Goal: Information Seeking & Learning: Find specific fact

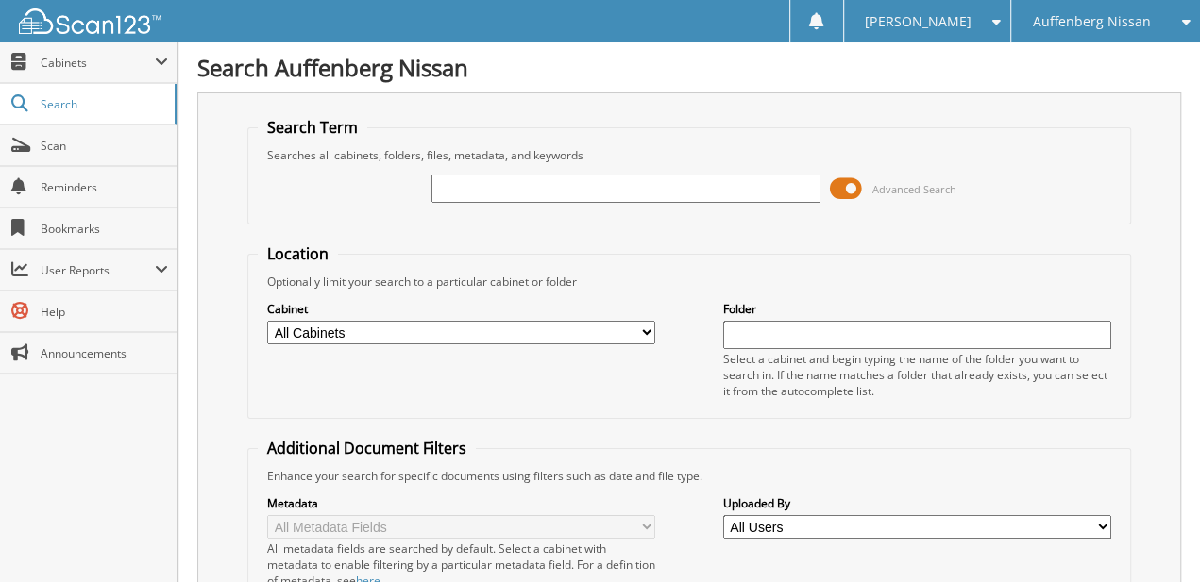
click at [560, 177] on input "text" at bounding box center [625, 189] width 388 height 28
type input "723585"
click at [866, 194] on span "Advanced Search" at bounding box center [893, 189] width 126 height 28
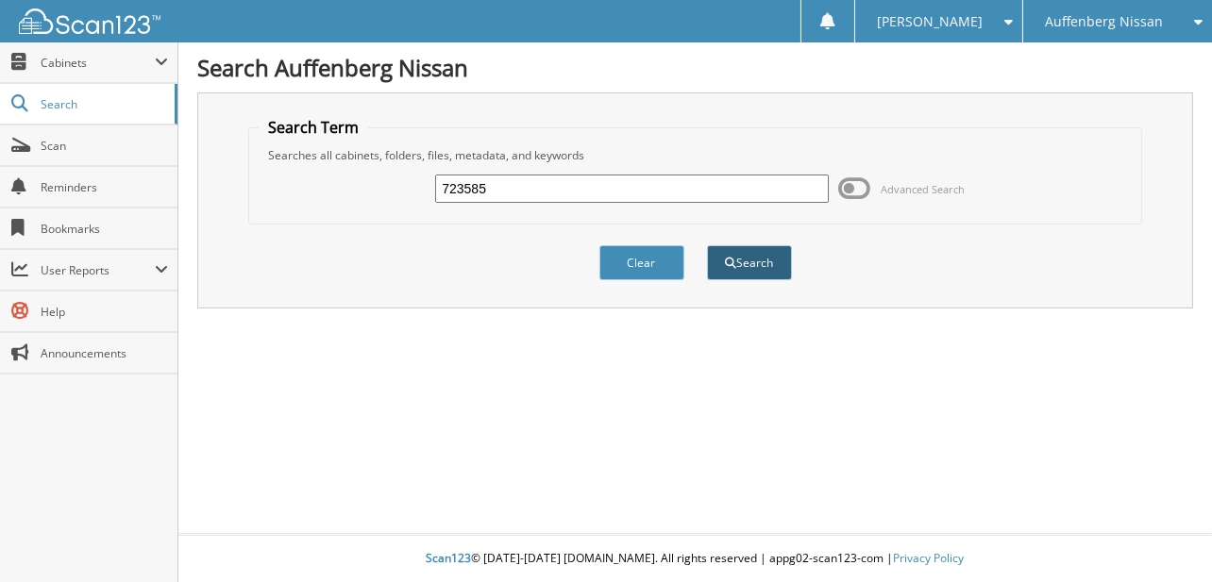
click at [764, 266] on button "Search" at bounding box center [749, 262] width 85 height 35
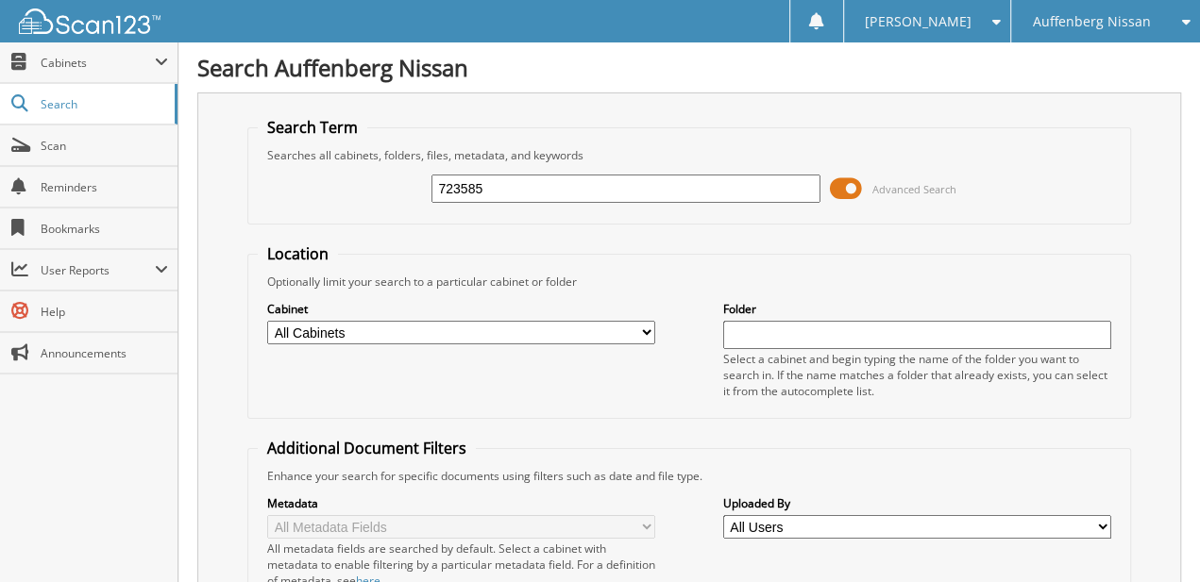
click at [837, 185] on span at bounding box center [846, 189] width 32 height 28
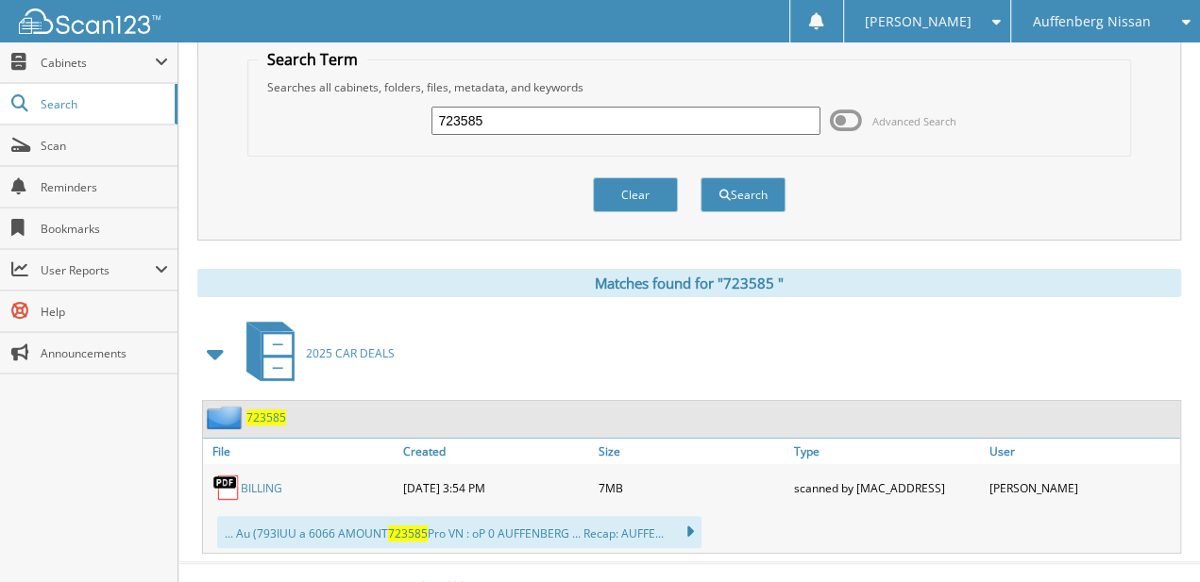
scroll to position [89, 0]
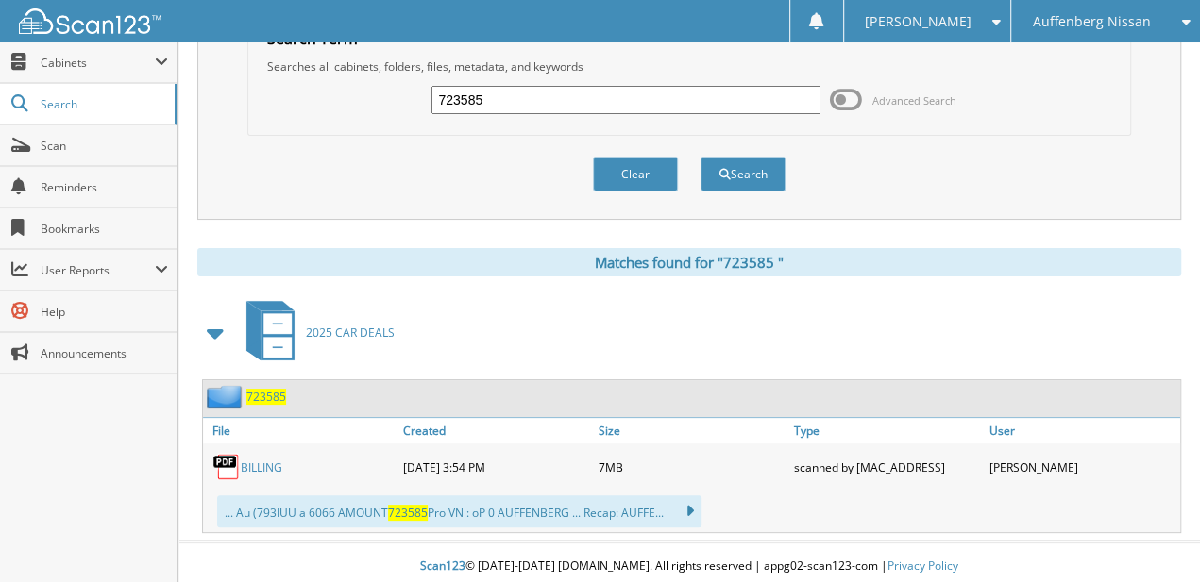
drag, startPoint x: 826, startPoint y: 176, endPoint x: 819, endPoint y: 303, distance: 127.6
click at [245, 460] on link "B I L L I N G" at bounding box center [262, 468] width 42 height 16
